Goal: Task Accomplishment & Management: Complete application form

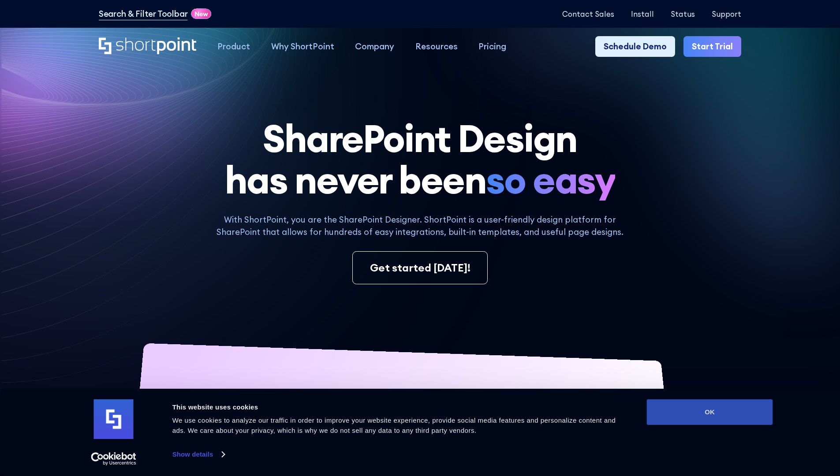
click at [709, 412] on button "OK" at bounding box center [710, 412] width 126 height 26
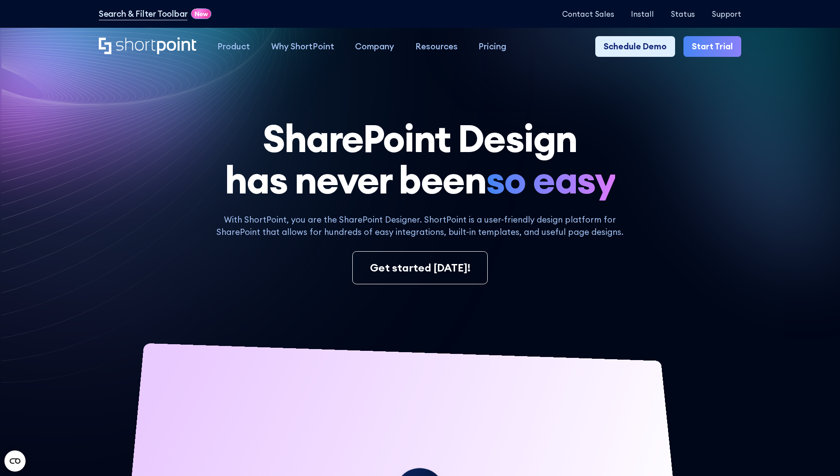
click at [715, 47] on link "Start Trial" at bounding box center [712, 46] width 58 height 21
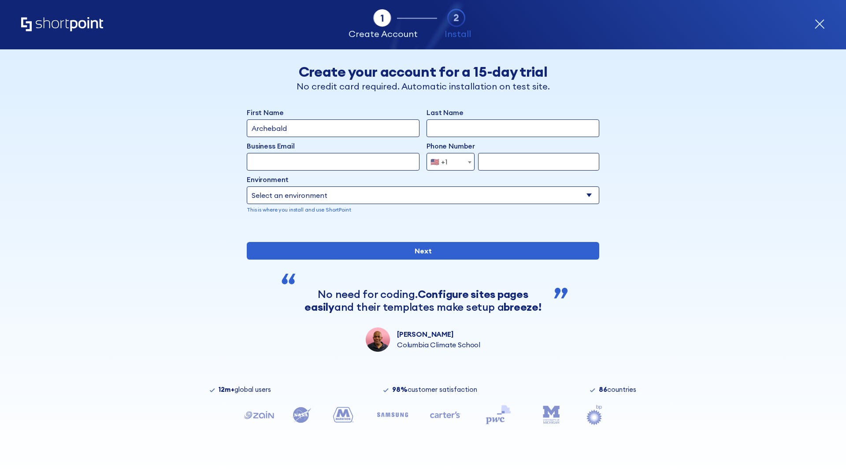
type input "Archebald"
type input "Berkuskv"
type input "2125556789"
select select "Microsoft 365"
type input "2125556789"
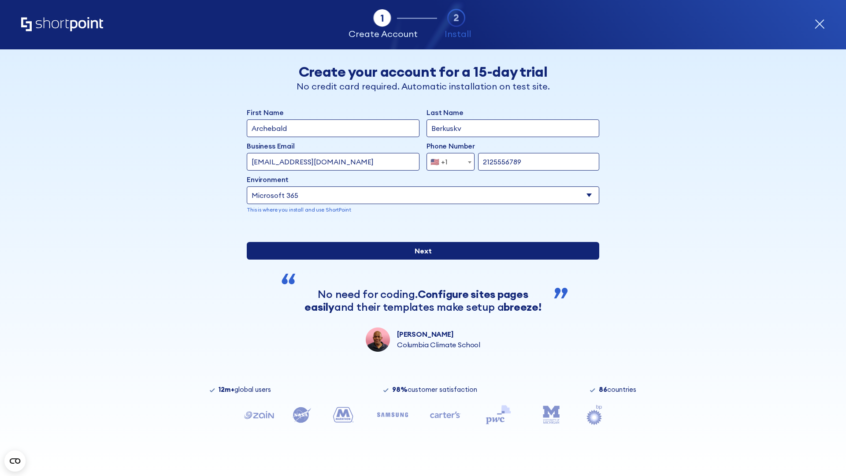
scroll to position [2, 0]
click at [420, 260] on input "Next" at bounding box center [423, 251] width 353 height 18
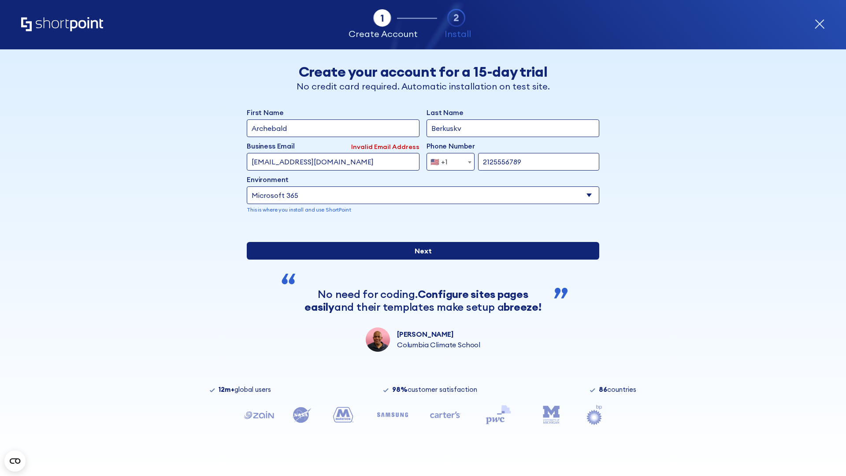
click at [420, 260] on input "Next" at bounding box center [423, 251] width 353 height 18
type input "[EMAIL_ADDRESS][DOMAIN_NAME]"
click at [420, 260] on input "Next" at bounding box center [423, 251] width 353 height 18
